Goal: Information Seeking & Learning: Learn about a topic

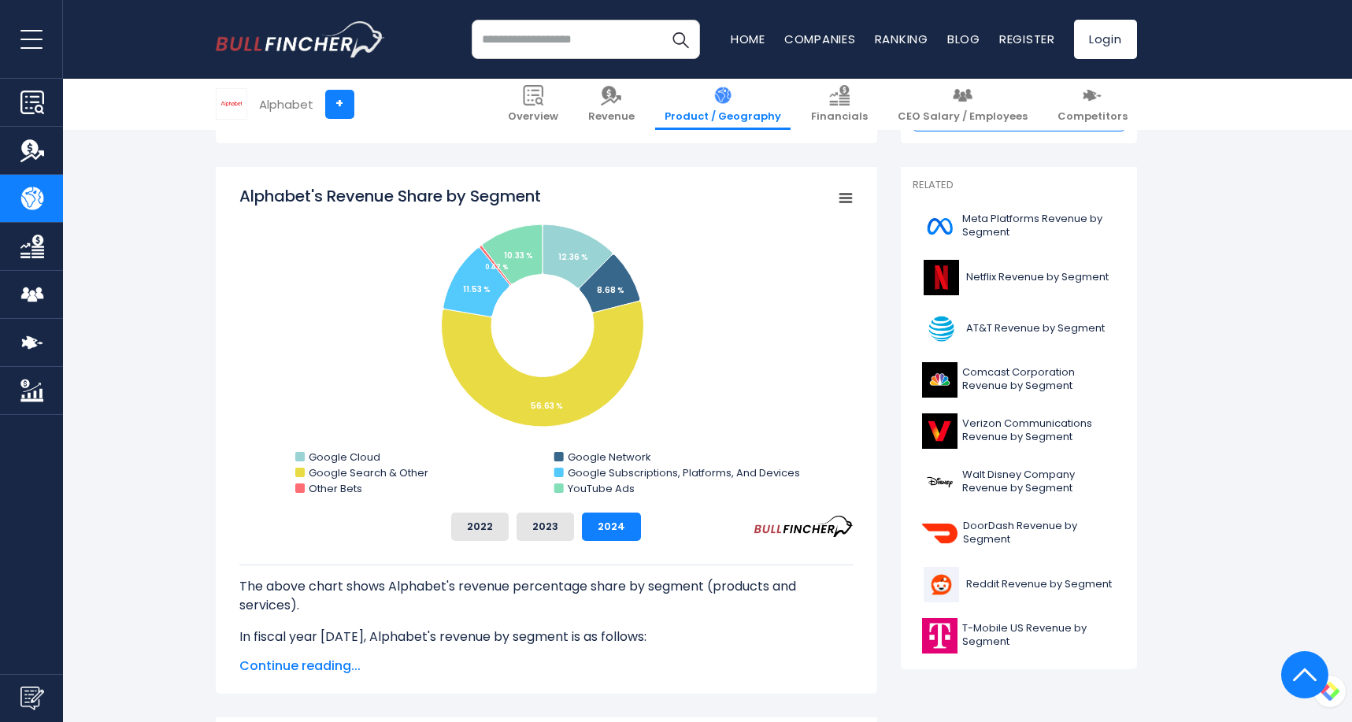
scroll to position [355, 0]
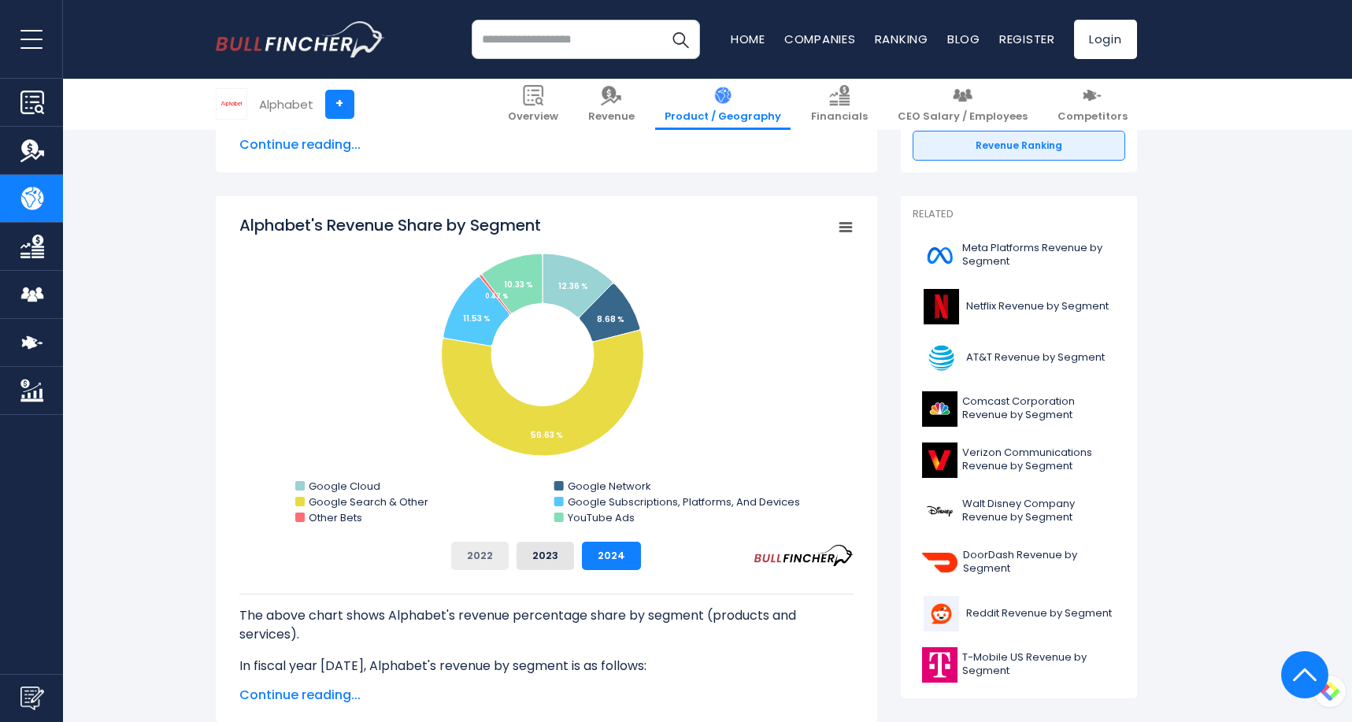
click at [475, 552] on button "2022" at bounding box center [479, 556] width 57 height 28
click at [580, 549] on div "2022 2023 2024" at bounding box center [546, 556] width 614 height 28
click at [551, 551] on button "2023" at bounding box center [544, 556] width 57 height 28
click at [595, 551] on button "2024" at bounding box center [611, 556] width 59 height 28
click at [518, 553] on button "2023" at bounding box center [544, 556] width 57 height 28
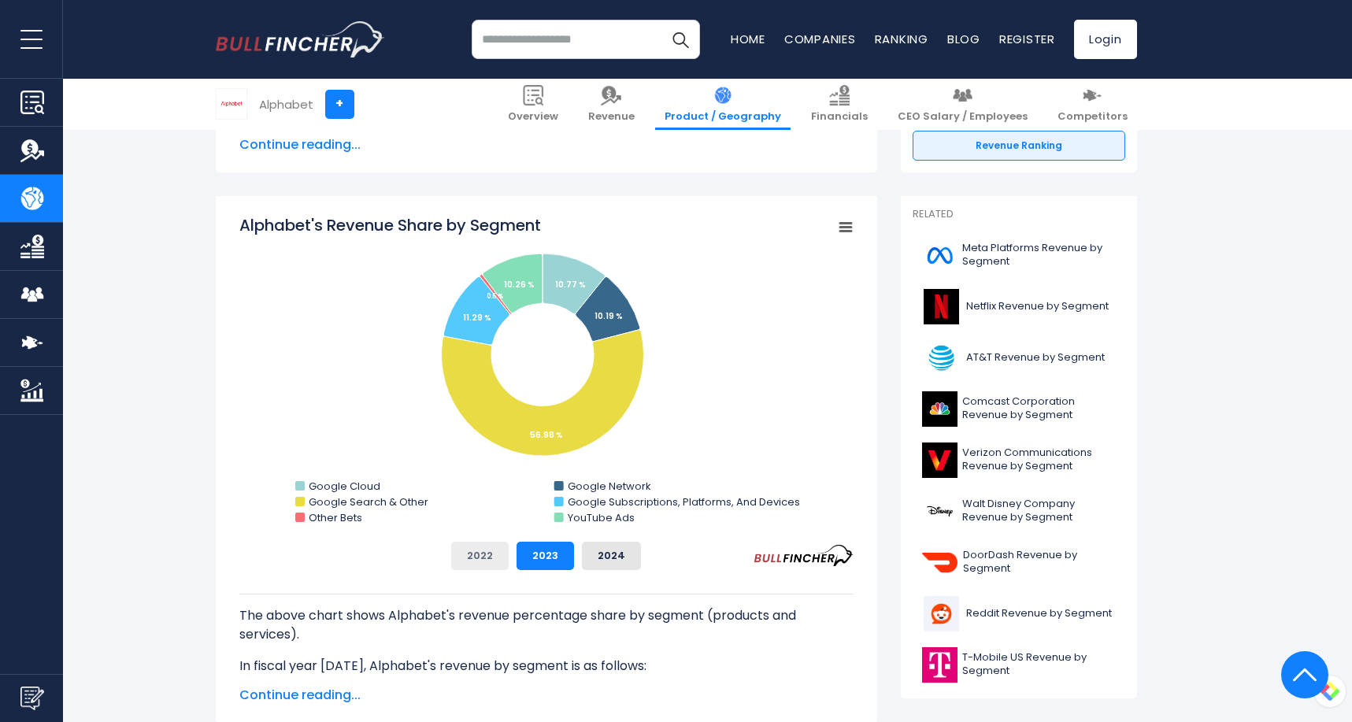
click at [471, 552] on button "2022" at bounding box center [479, 556] width 57 height 28
click at [542, 551] on button "2023" at bounding box center [544, 556] width 57 height 28
click at [612, 551] on button "2024" at bounding box center [611, 556] width 59 height 28
click at [483, 552] on button "2022" at bounding box center [479, 556] width 57 height 28
click at [535, 555] on button "2023" at bounding box center [544, 556] width 57 height 28
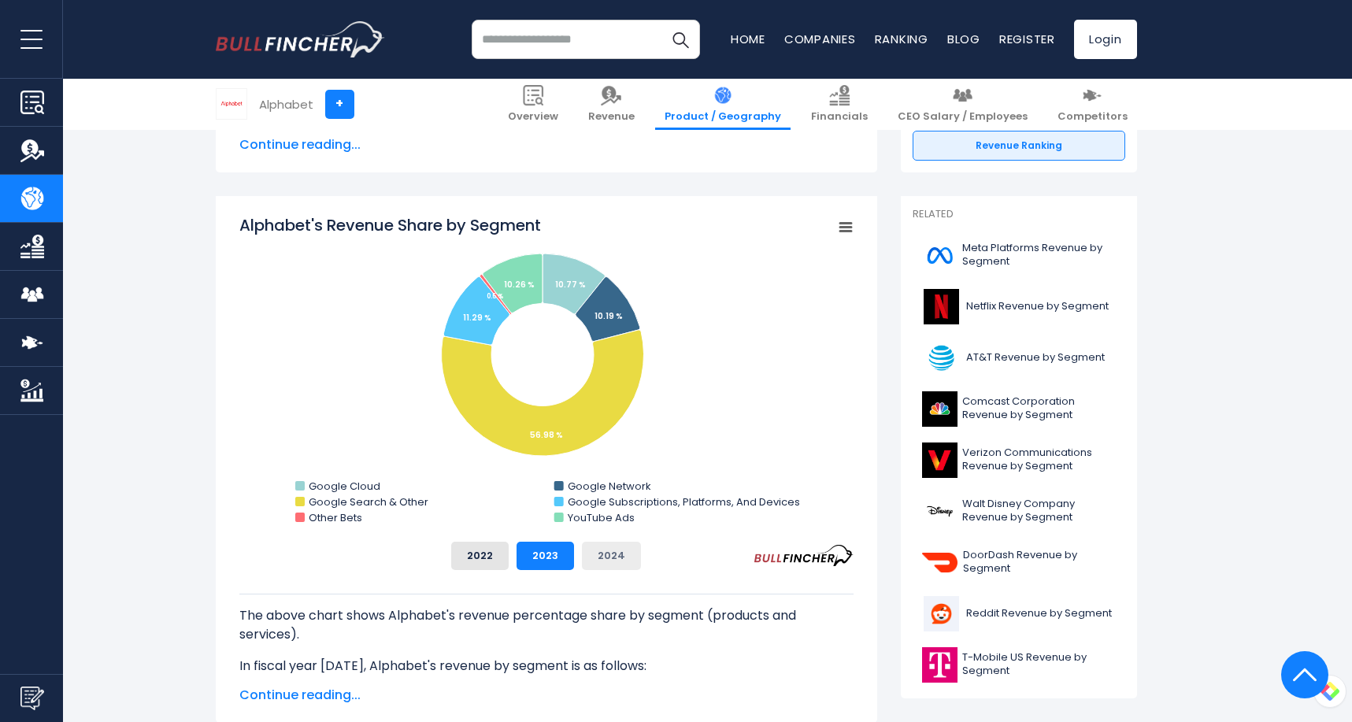
click at [590, 555] on button "2024" at bounding box center [611, 556] width 59 height 28
